Goal: Task Accomplishment & Management: Manage account settings

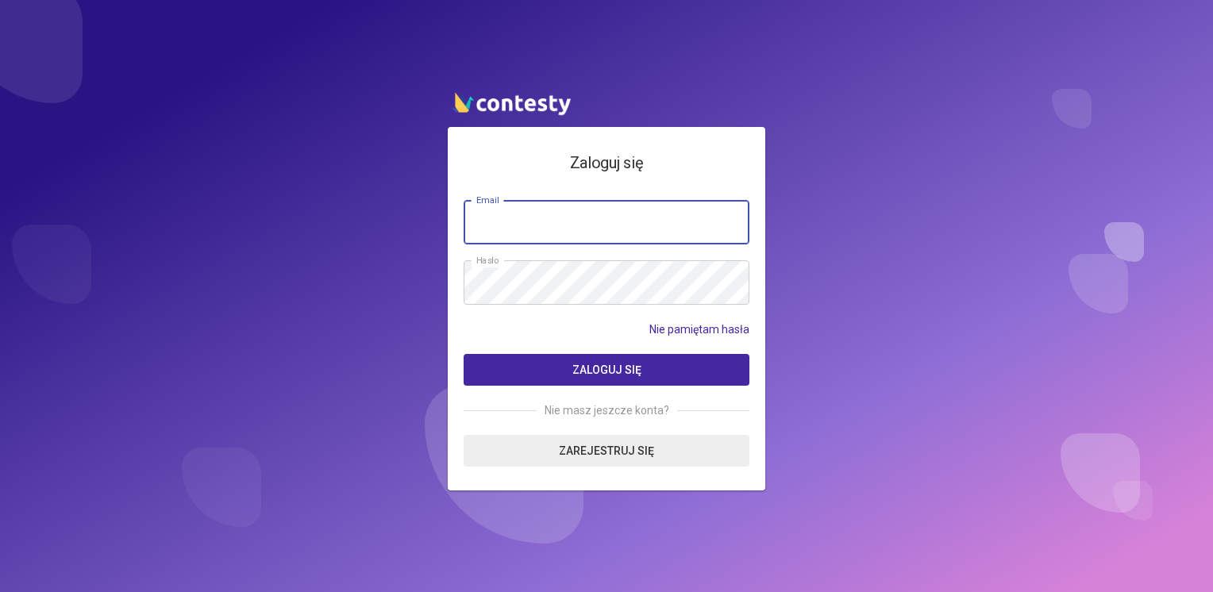
click at [635, 230] on input "email" at bounding box center [607, 222] width 286 height 44
type input "**********"
click at [464, 354] on button "Zaloguj się" at bounding box center [607, 370] width 286 height 32
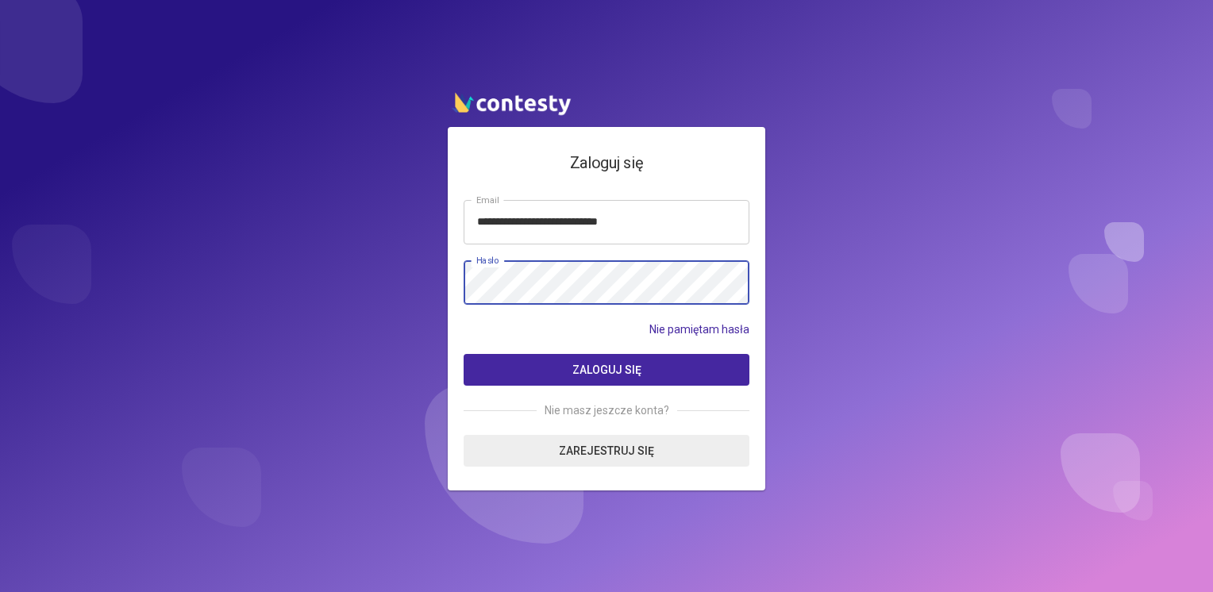
click at [464, 354] on button "Zaloguj się" at bounding box center [607, 370] width 286 height 32
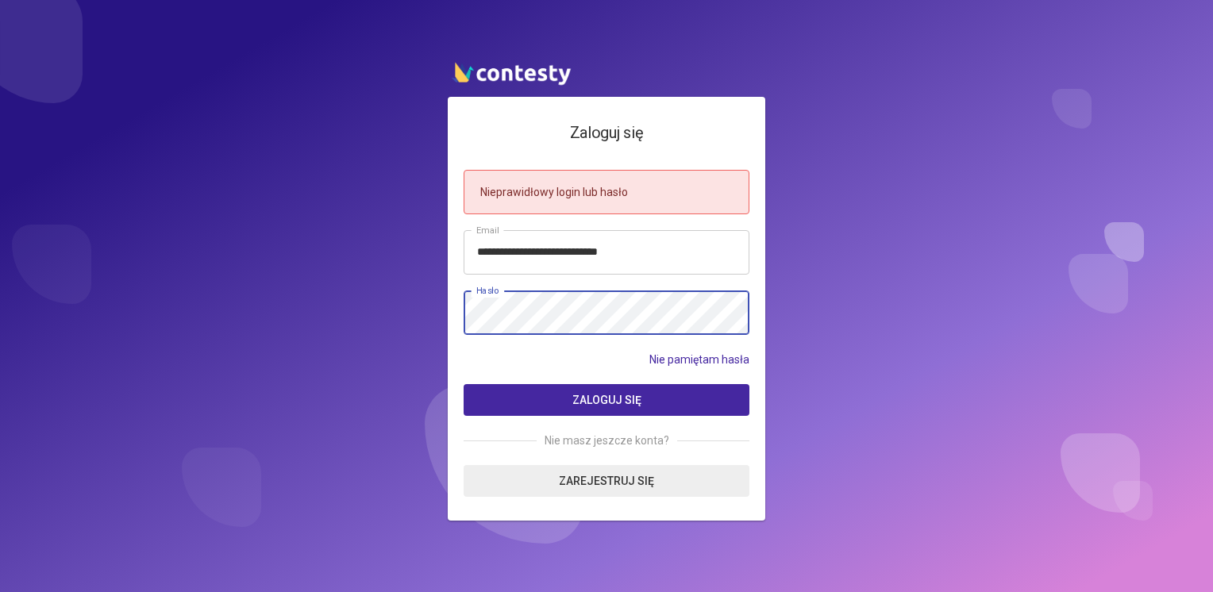
click at [464, 384] on button "Zaloguj się" at bounding box center [607, 400] width 286 height 32
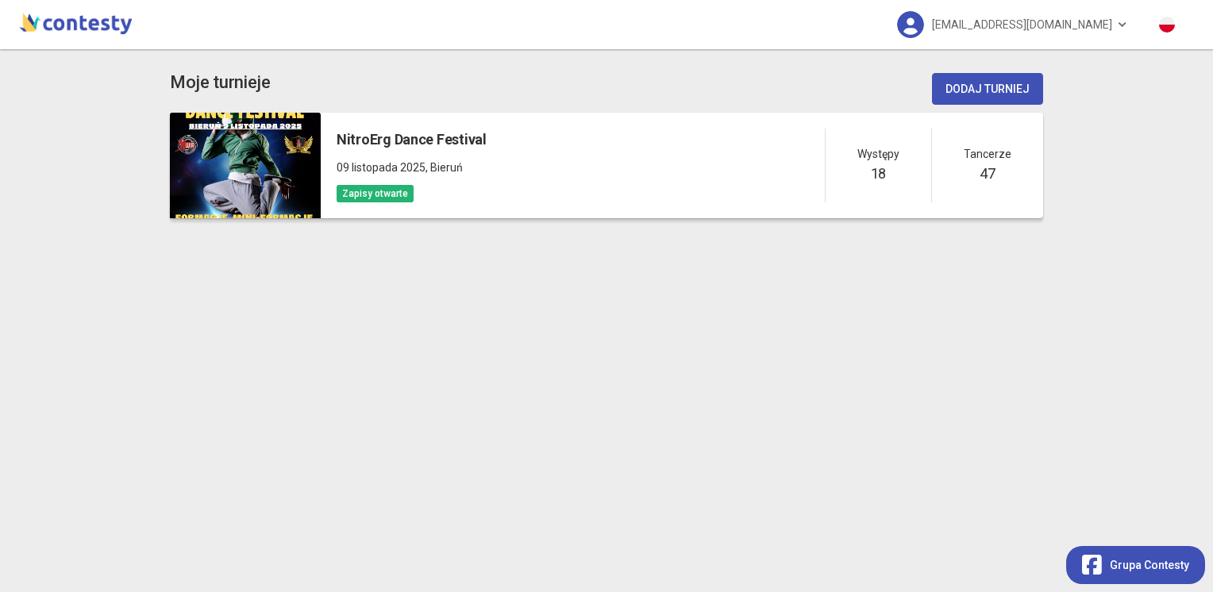
click at [264, 148] on div at bounding box center [245, 166] width 151 height 106
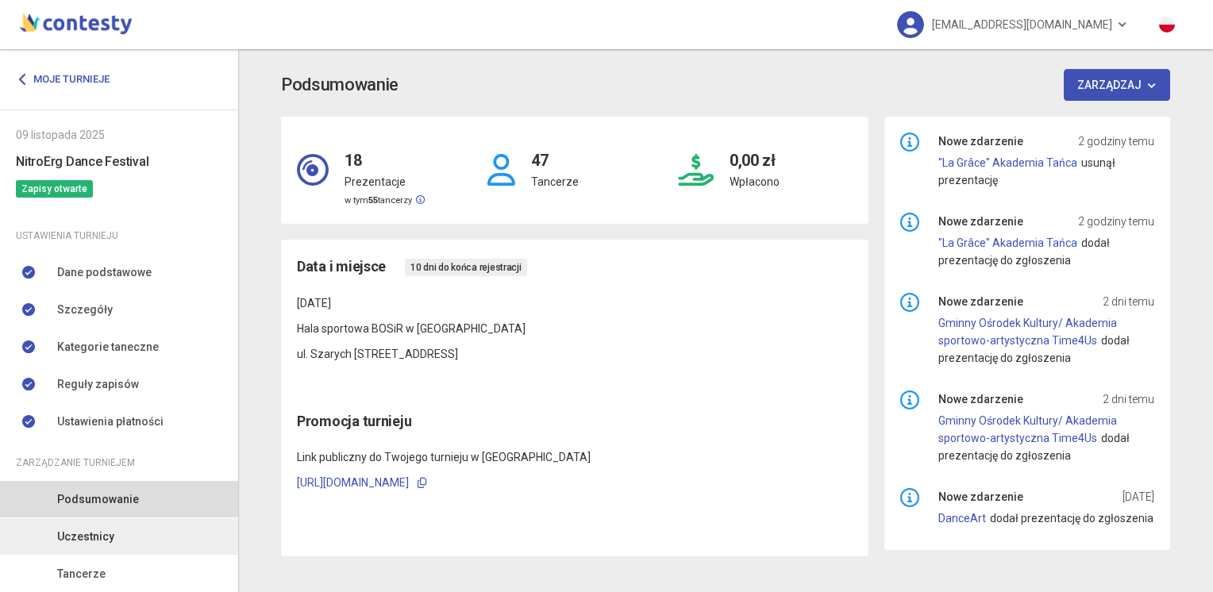
click at [91, 538] on span "Uczestnicy" at bounding box center [85, 536] width 57 height 17
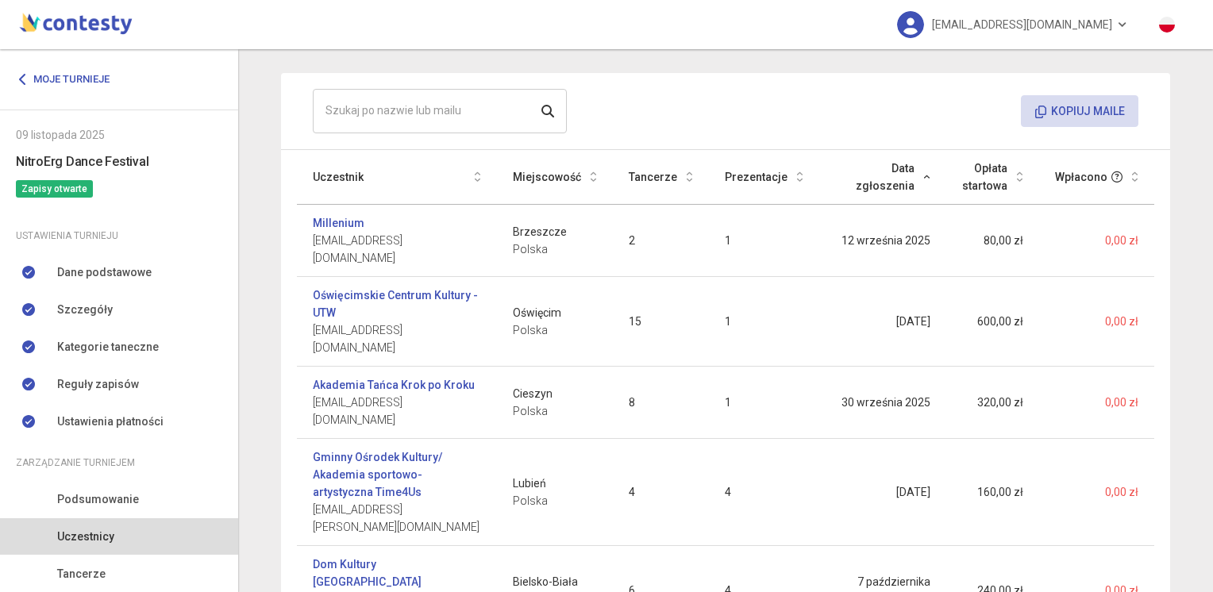
scroll to position [164, 0]
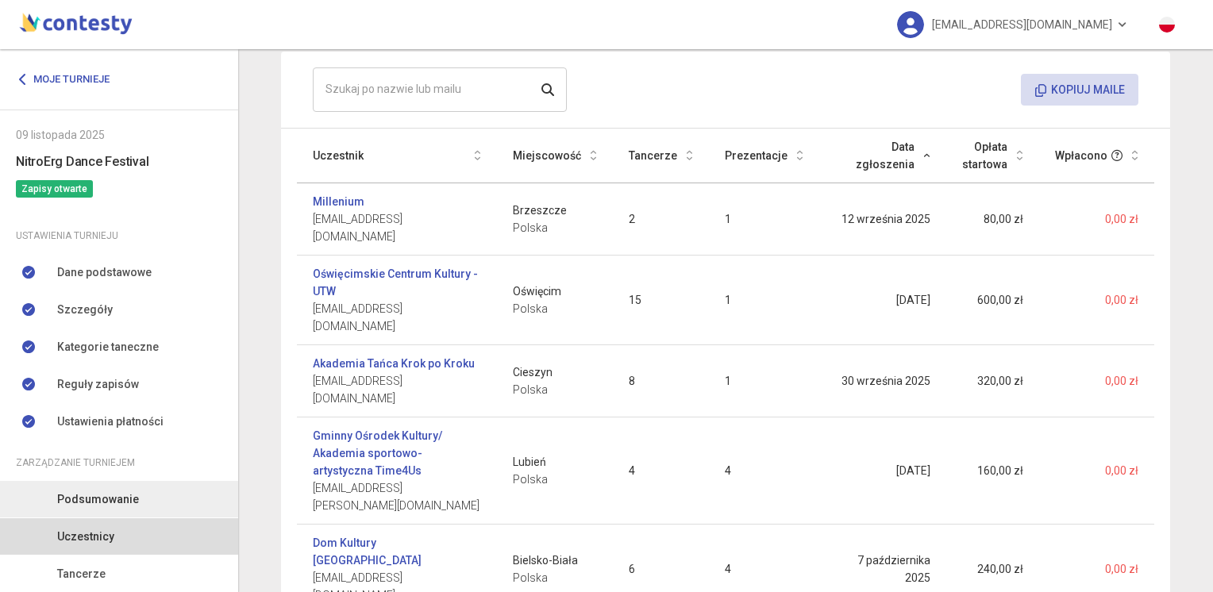
click at [113, 502] on span "Podsumowanie" at bounding box center [98, 499] width 82 height 17
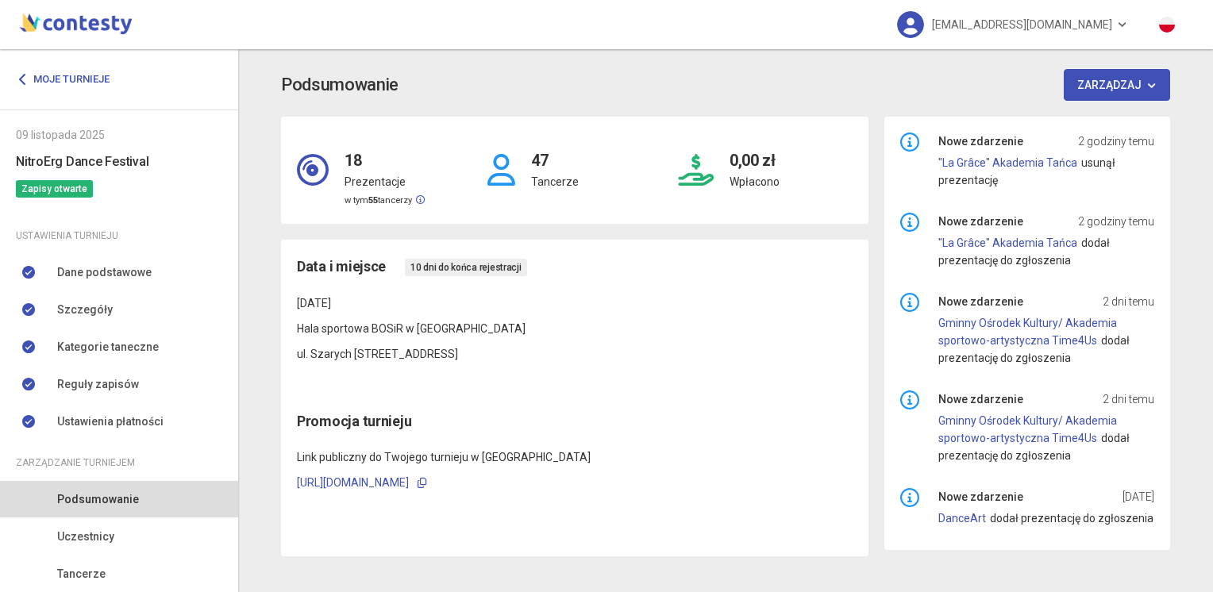
scroll to position [2, 0]
click at [80, 526] on link "Uczestnicy" at bounding box center [119, 536] width 238 height 37
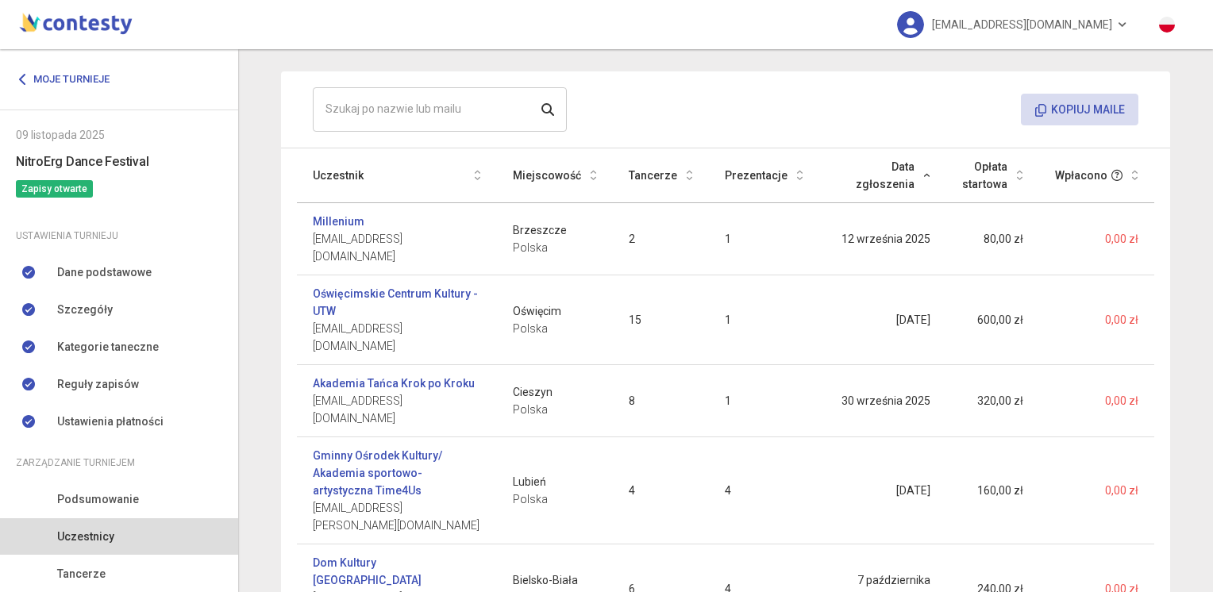
scroll to position [164, 0]
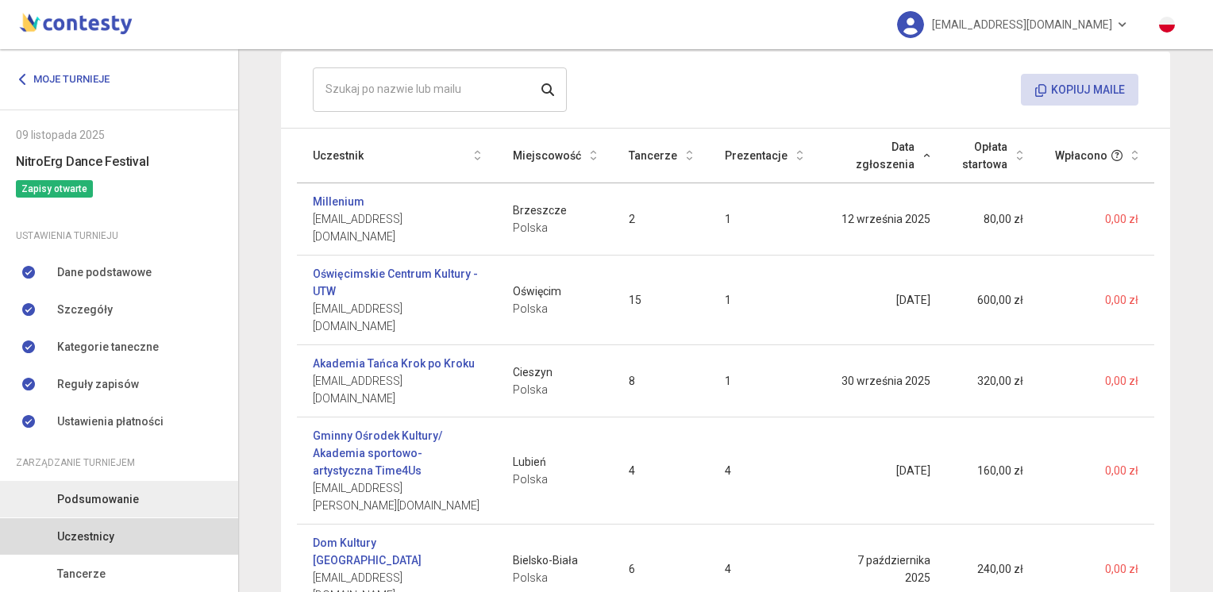
click at [156, 501] on link "Podsumowanie" at bounding box center [119, 499] width 238 height 37
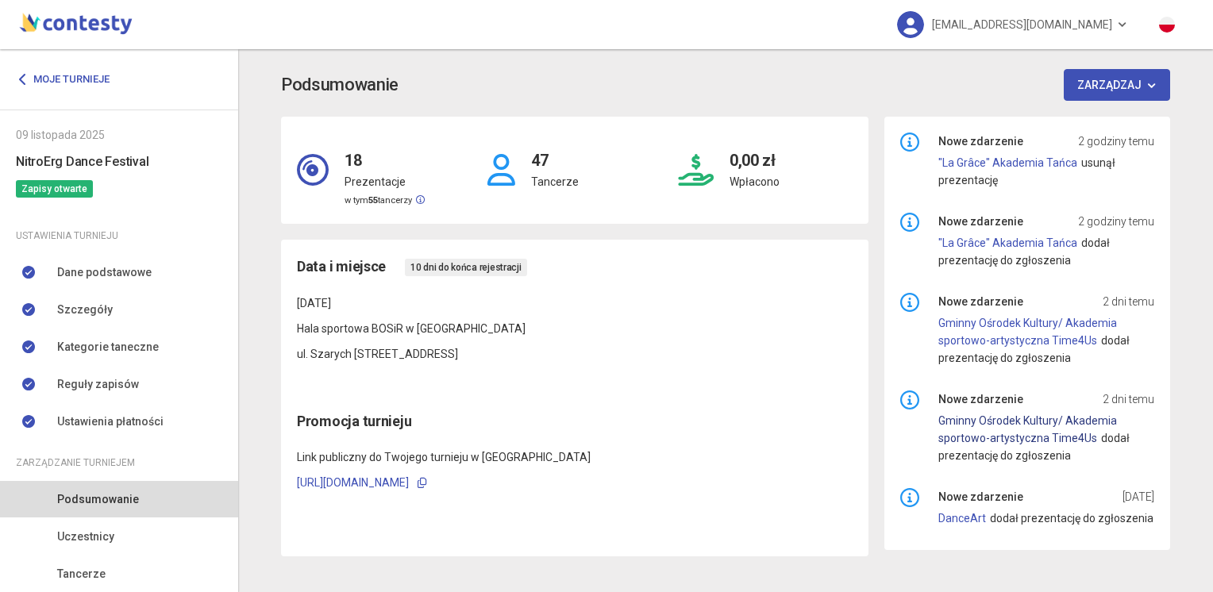
click at [1042, 437] on link "Gminny Ośrodek Kultury/ Akademia sportowo-artystyczna Time4Us" at bounding box center [1027, 429] width 179 height 30
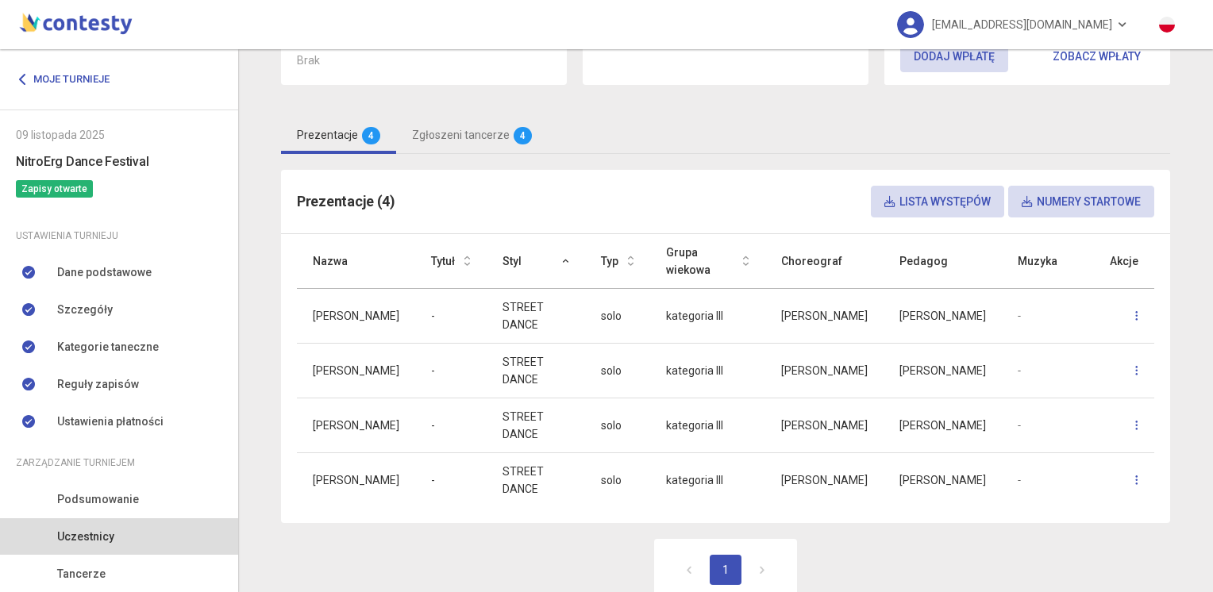
scroll to position [288, 0]
click at [102, 495] on span "Podsumowanie" at bounding box center [98, 499] width 82 height 17
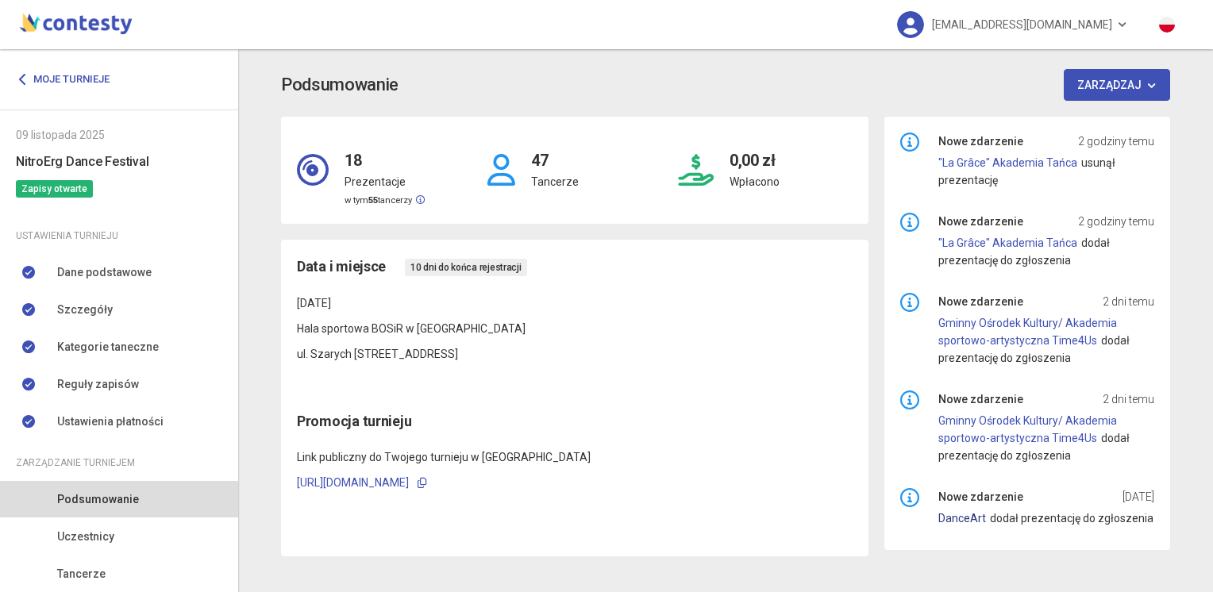
click at [965, 517] on link "DanceArt" at bounding box center [962, 518] width 48 height 13
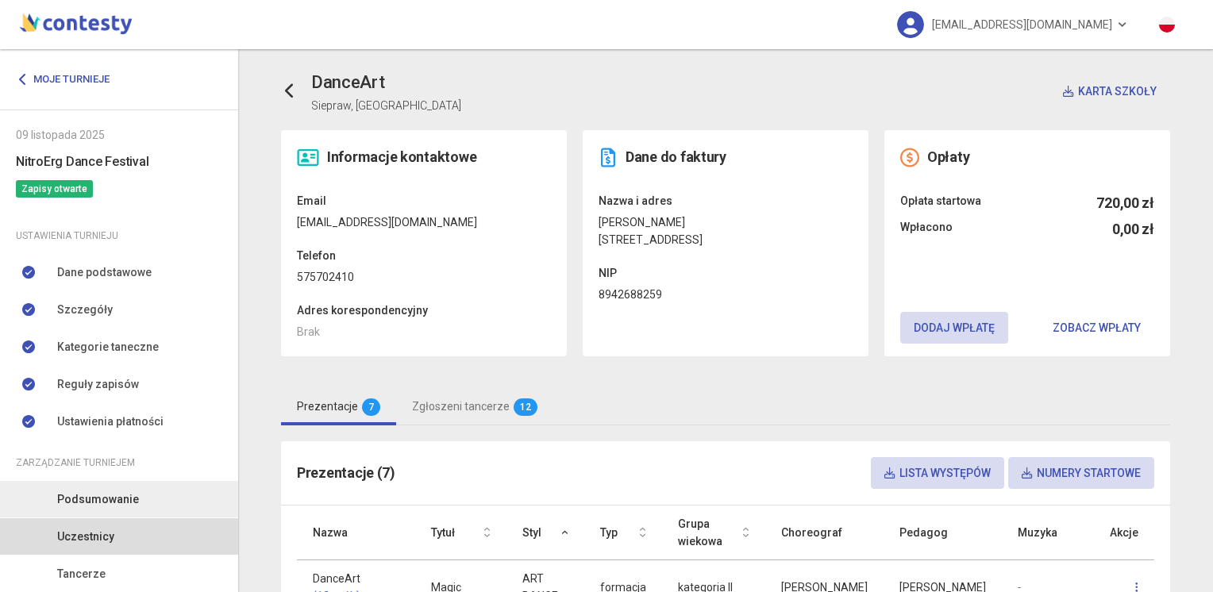
click at [65, 500] on span "Podsumowanie" at bounding box center [98, 499] width 82 height 17
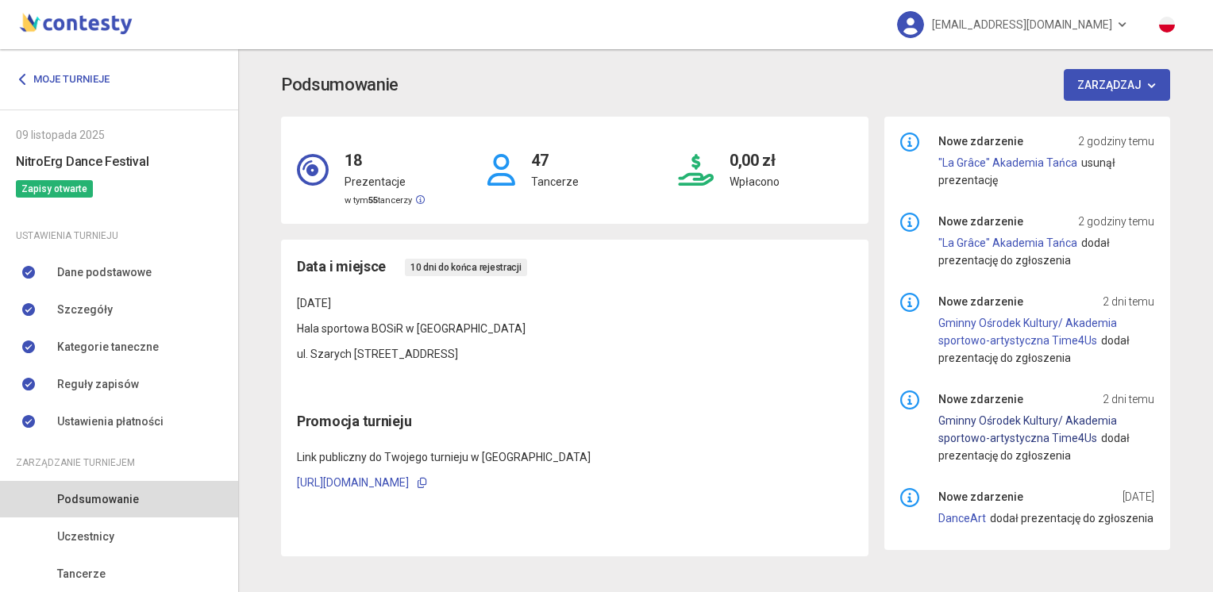
click at [1019, 431] on link "Gminny Ośrodek Kultury/ Akademia sportowo-artystyczna Time4Us" at bounding box center [1027, 429] width 179 height 30
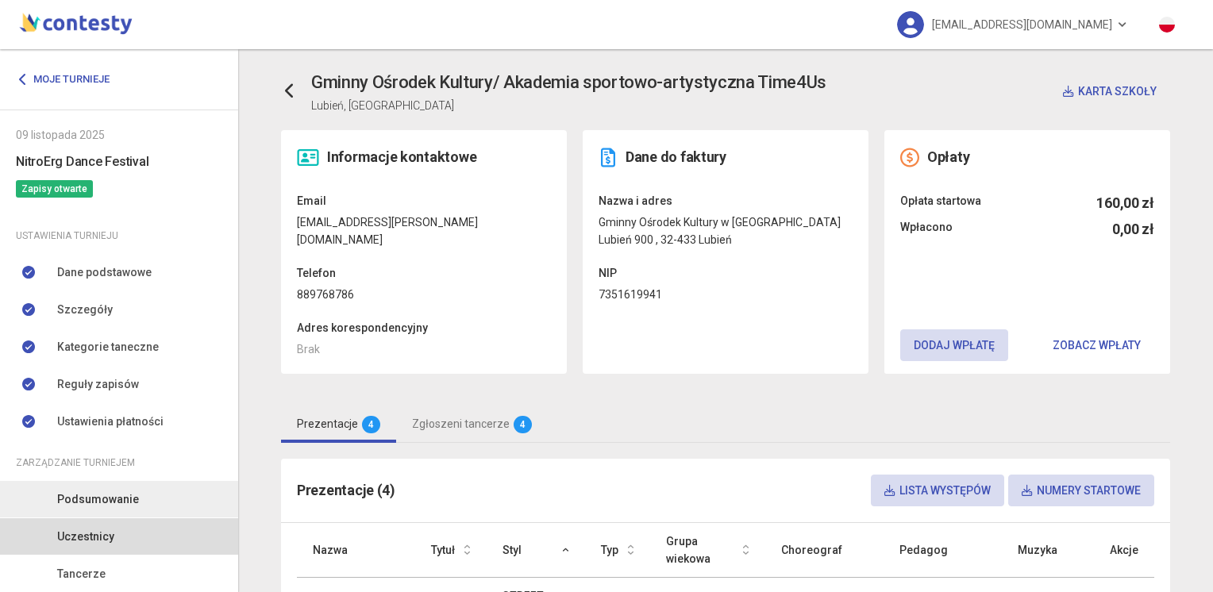
click at [81, 506] on span "Podsumowanie" at bounding box center [98, 499] width 82 height 17
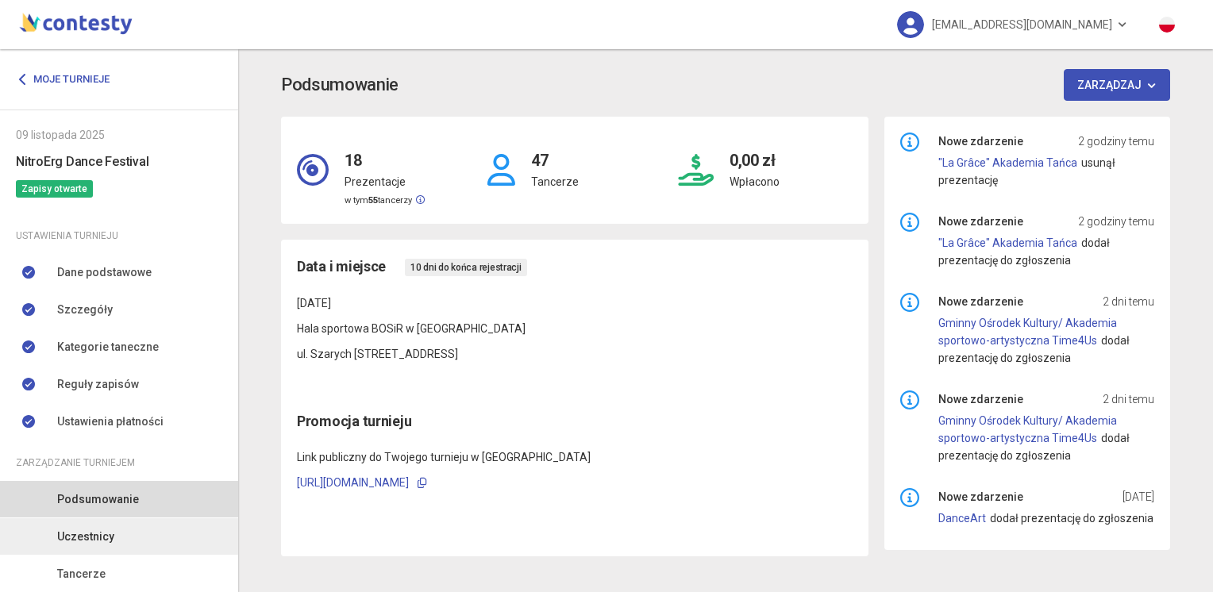
click at [163, 536] on link "Uczestnicy" at bounding box center [119, 536] width 238 height 37
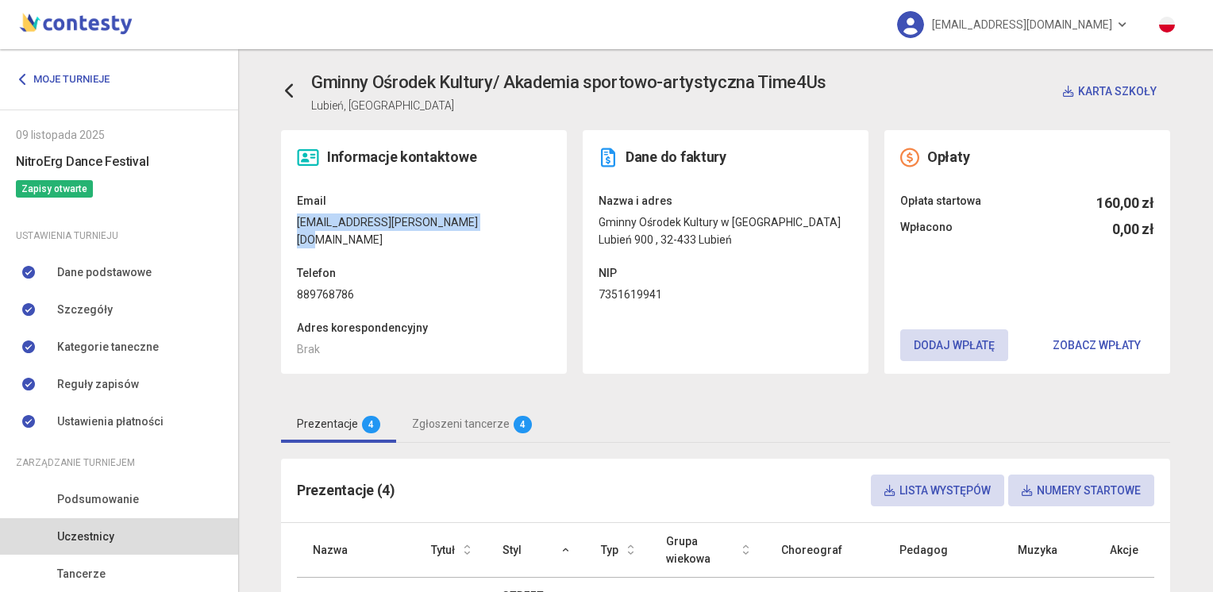
drag, startPoint x: 291, startPoint y: 222, endPoint x: 465, endPoint y: 222, distance: 173.9
click at [465, 222] on dd "[EMAIL_ADDRESS][PERSON_NAME][DOMAIN_NAME]" at bounding box center [424, 231] width 254 height 35
copy dd "[EMAIL_ADDRESS][PERSON_NAME][DOMAIN_NAME]"
click at [110, 501] on span "Podsumowanie" at bounding box center [98, 499] width 82 height 17
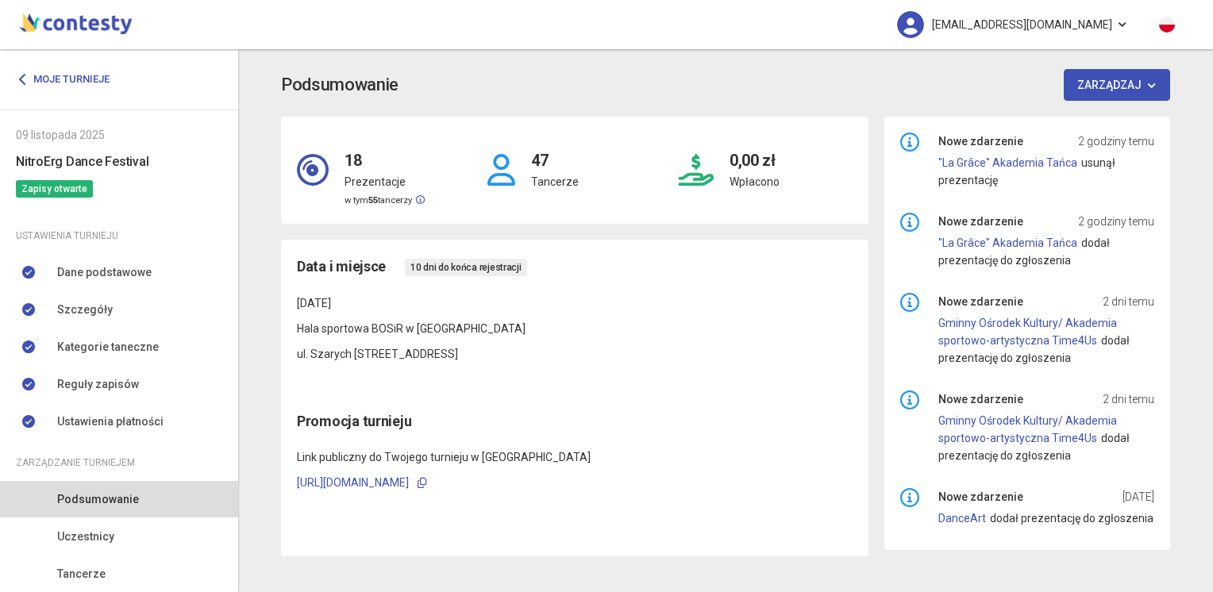
click at [1115, 21] on link "[EMAIL_ADDRESS][DOMAIN_NAME]" at bounding box center [1012, 24] width 263 height 49
click at [1018, 80] on link "Wyloguj" at bounding box center [985, 72] width 159 height 30
